Goal: Use online tool/utility: Utilize a website feature to perform a specific function

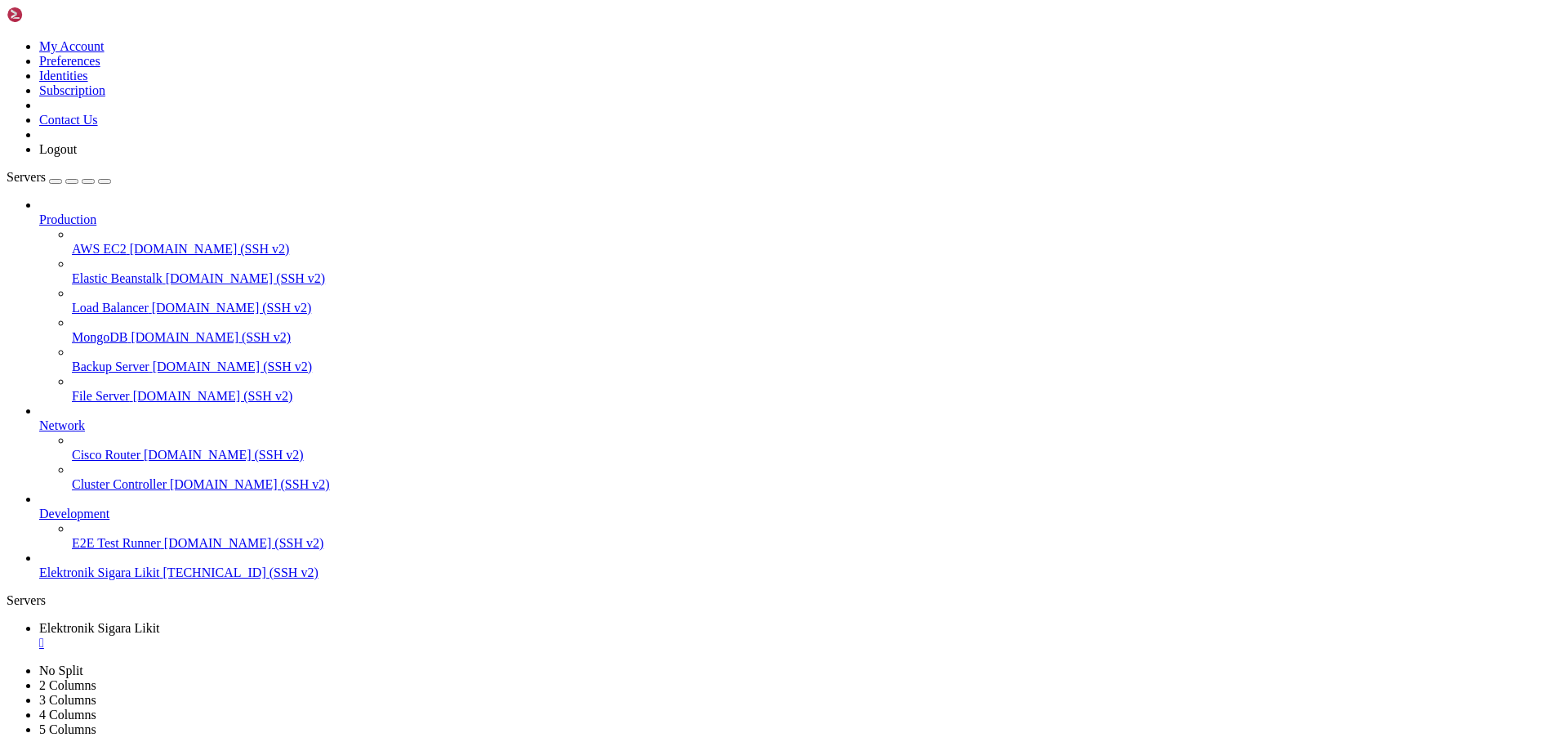
scroll to position [2110, 0]
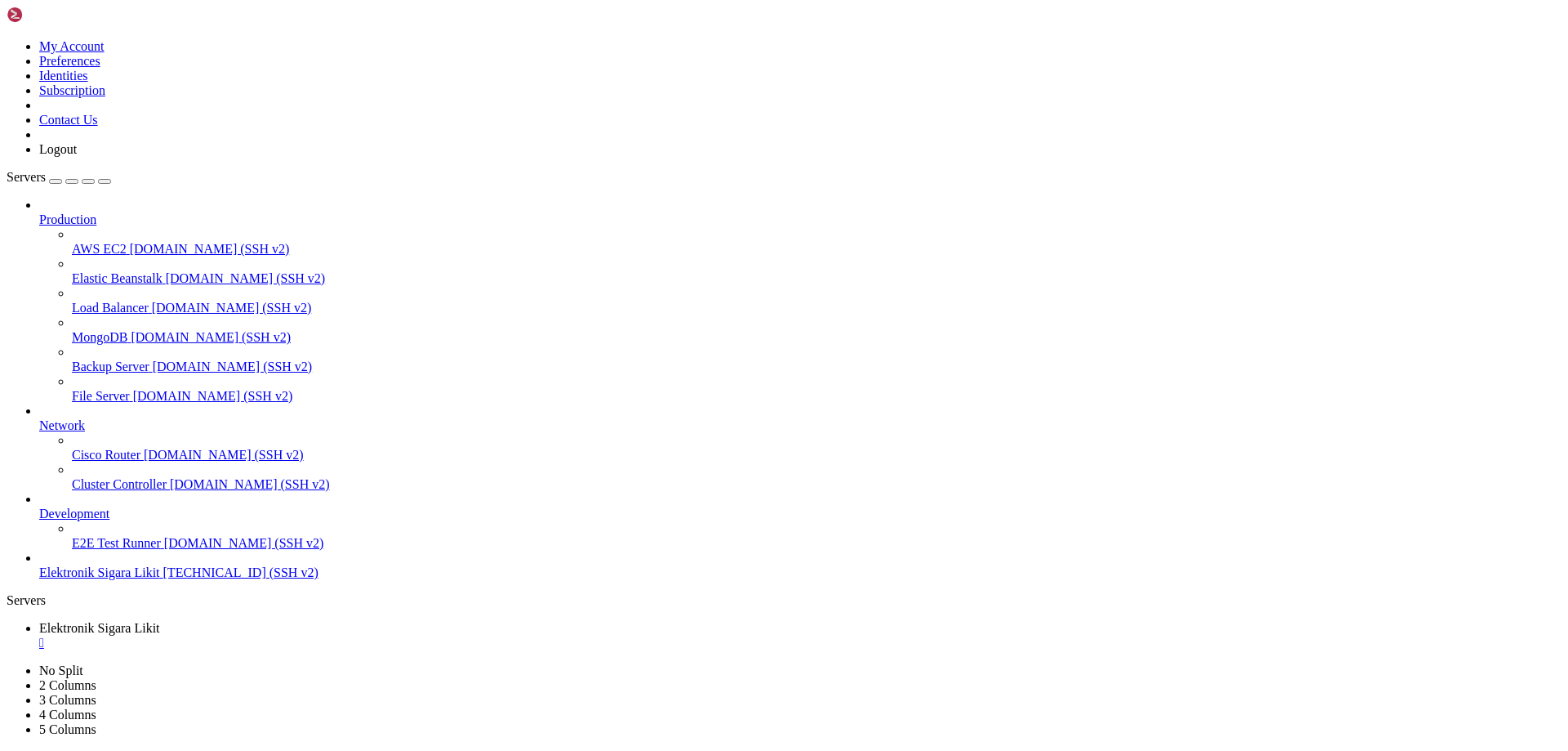
drag, startPoint x: 168, startPoint y: 1546, endPoint x: 13, endPoint y: 1493, distance: 163.8
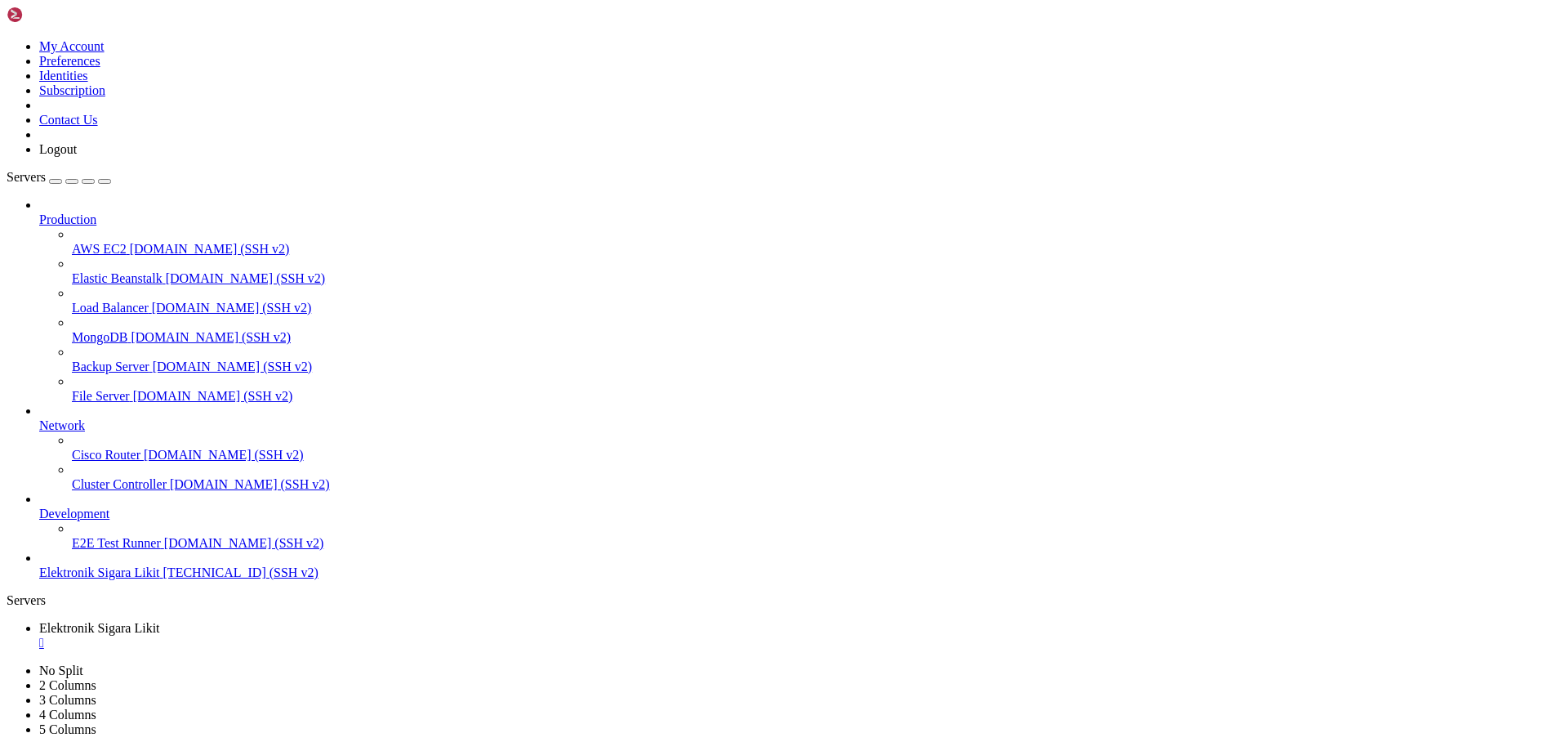
scroll to position [2138, 0]
drag, startPoint x: 137, startPoint y: 1565, endPoint x: 13, endPoint y: 1539, distance: 126.7
